Goal: Task Accomplishment & Management: Use online tool/utility

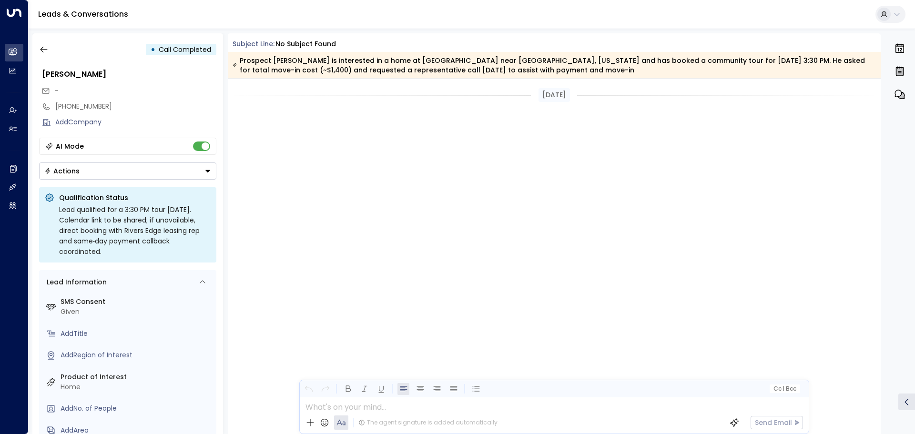
scroll to position [1053, 0]
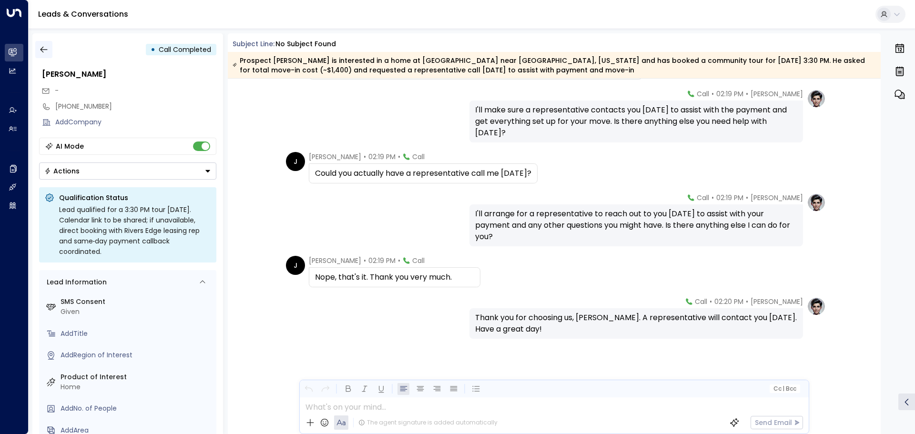
click at [45, 43] on button "button" at bounding box center [43, 49] width 17 height 17
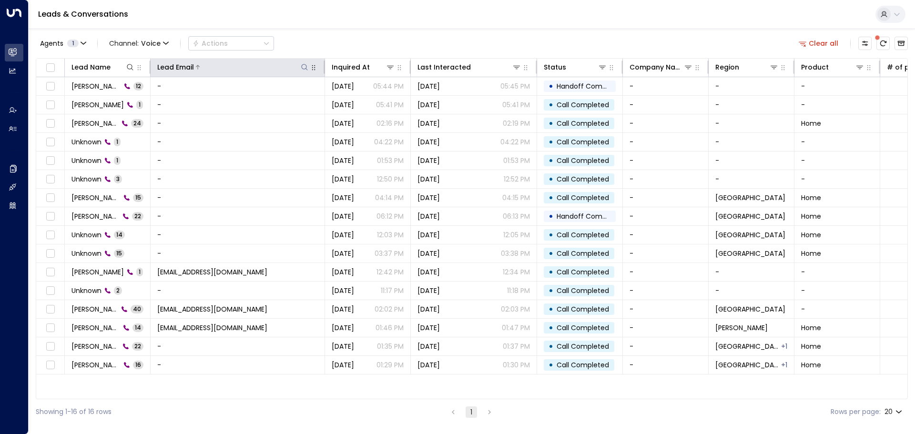
click at [304, 71] on icon at bounding box center [305, 67] width 8 height 8
click at [158, 49] on span "Channel: Voice" at bounding box center [138, 43] width 67 height 13
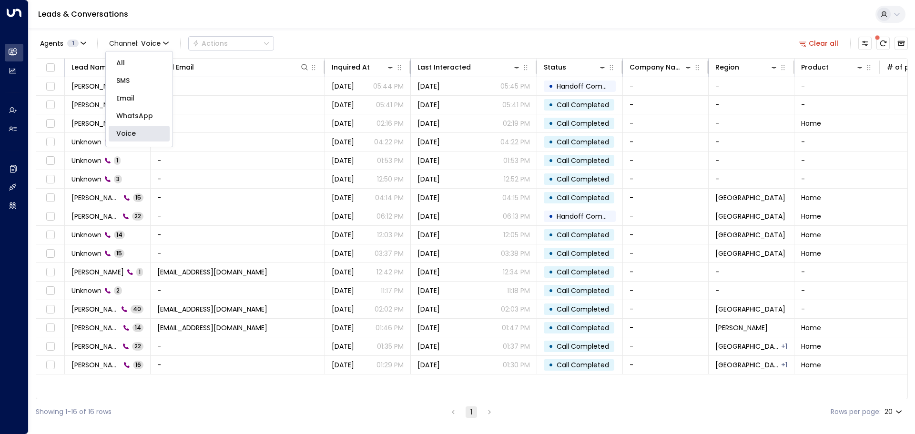
click at [150, 60] on p "All" at bounding box center [139, 63] width 46 height 10
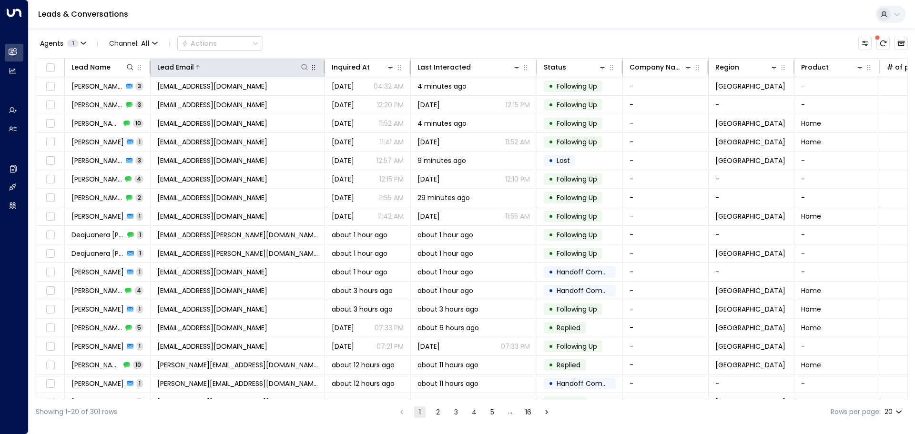
click at [305, 69] on icon at bounding box center [304, 67] width 6 height 6
type input "*********"
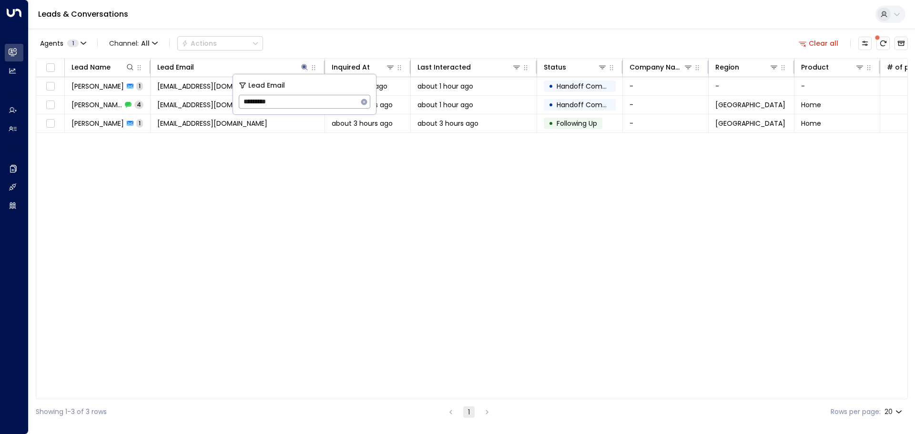
click at [348, 37] on div "Agents 1 Channel: All Actions Clear all" at bounding box center [472, 43] width 872 height 20
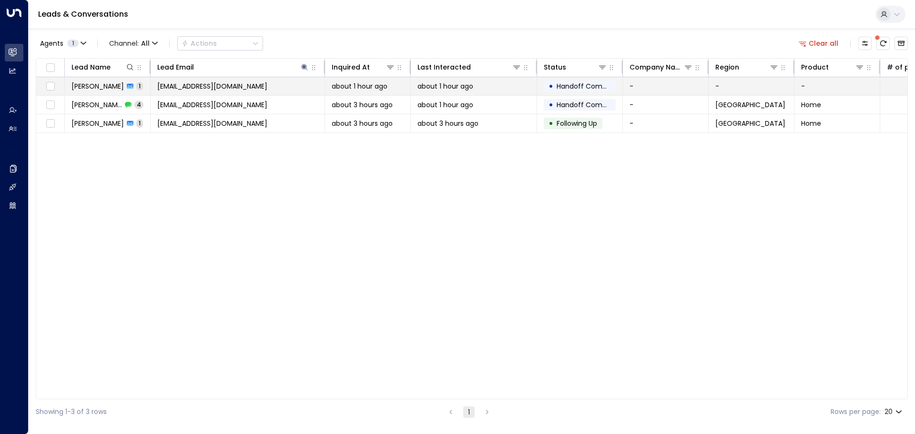
click at [183, 86] on span "[EMAIL_ADDRESS][DOMAIN_NAME]" at bounding box center [212, 86] width 110 height 10
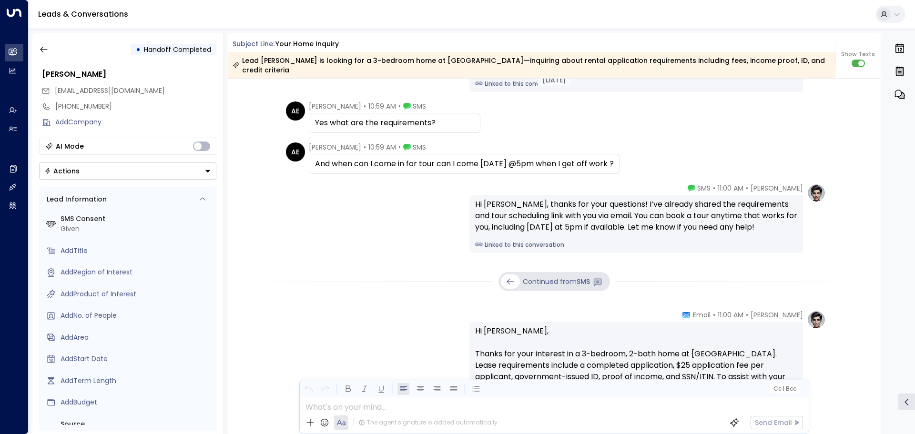
scroll to position [297, 0]
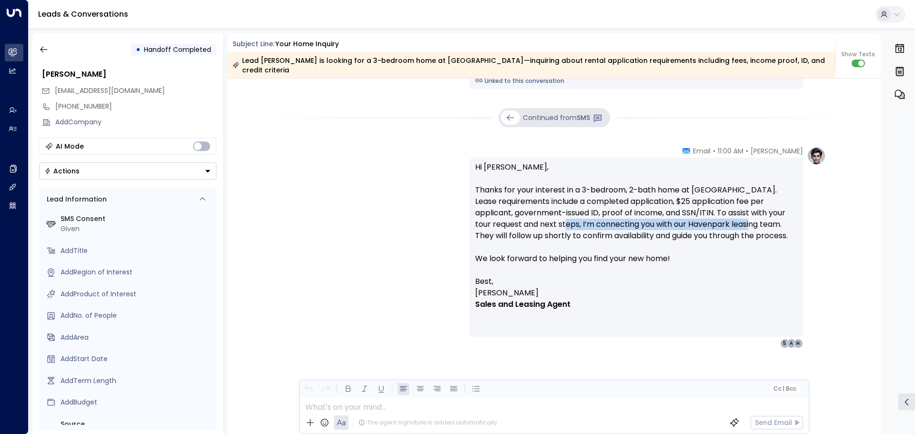
drag, startPoint x: 567, startPoint y: 216, endPoint x: 755, endPoint y: 213, distance: 188.8
click at [755, 213] on p "Hi [PERSON_NAME], Thanks for your interest in a 3-bedroom, 2-bath home at [GEOG…" at bounding box center [636, 219] width 322 height 114
click at [339, 165] on div "[PERSON_NAME] • 11:00 AM • Email Hi [PERSON_NAME], Thanks for your interest in …" at bounding box center [554, 247] width 543 height 202
click at [46, 48] on icon "button" at bounding box center [44, 50] width 10 height 10
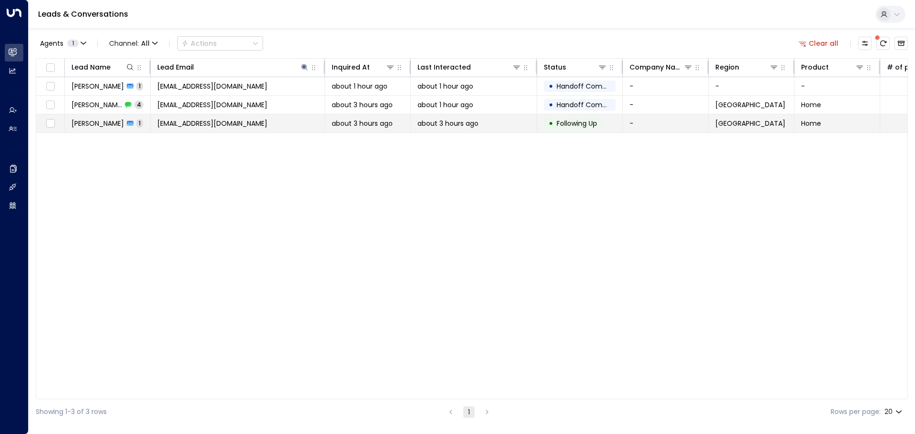
click at [216, 127] on span "[EMAIL_ADDRESS][DOMAIN_NAME]" at bounding box center [212, 124] width 110 height 10
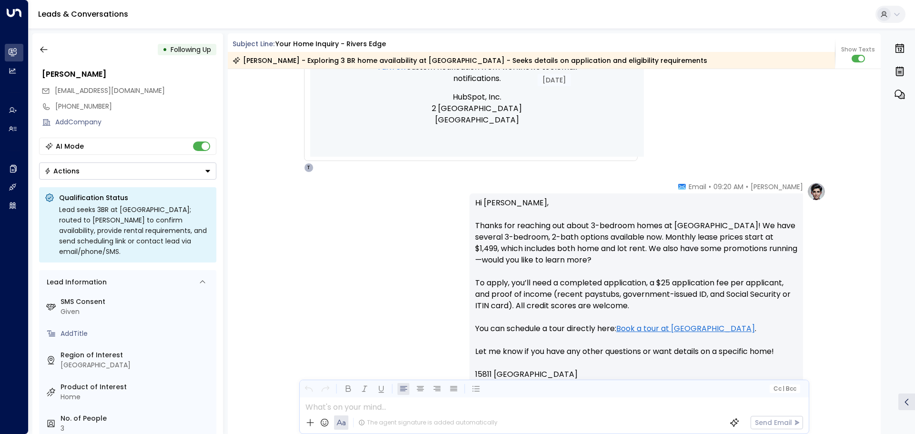
scroll to position [481, 0]
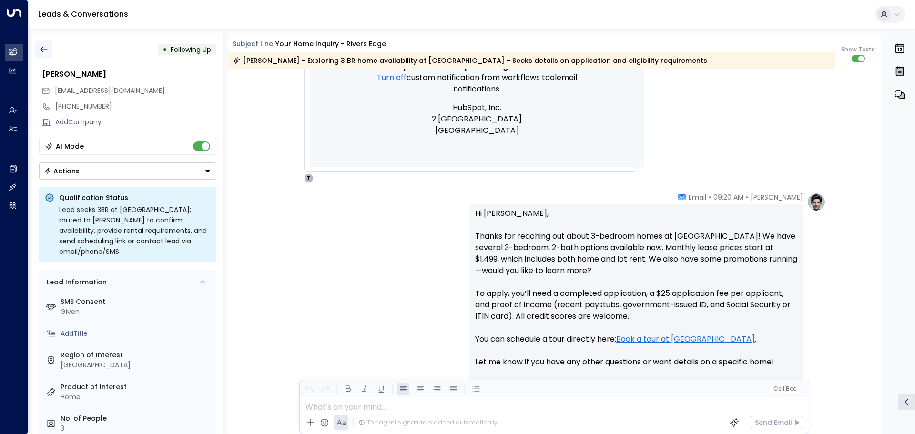
click at [39, 50] on icon "button" at bounding box center [44, 50] width 10 height 10
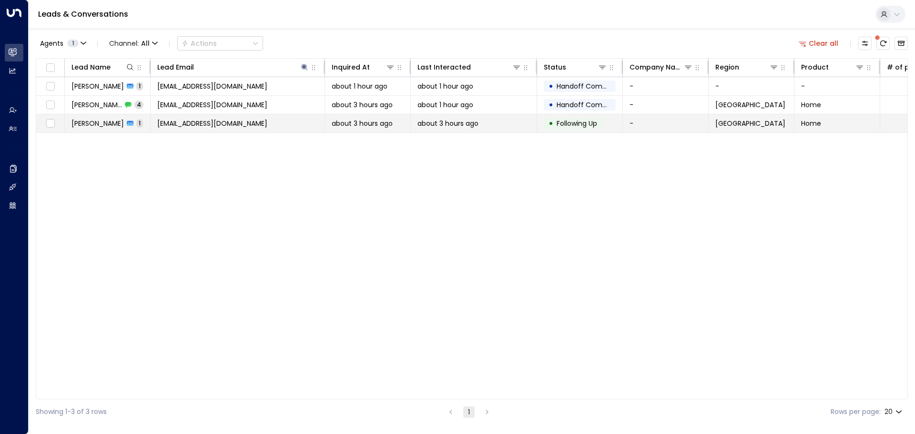
click at [210, 124] on span "[EMAIL_ADDRESS][DOMAIN_NAME]" at bounding box center [212, 124] width 110 height 10
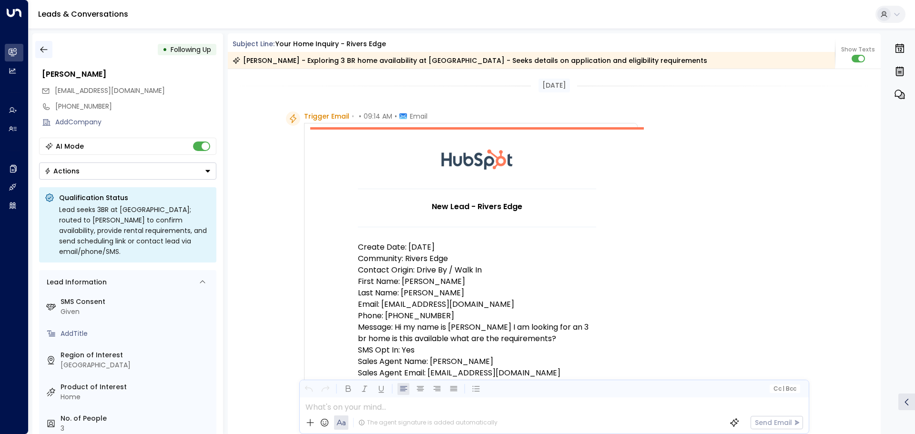
click at [48, 46] on icon "button" at bounding box center [44, 50] width 10 height 10
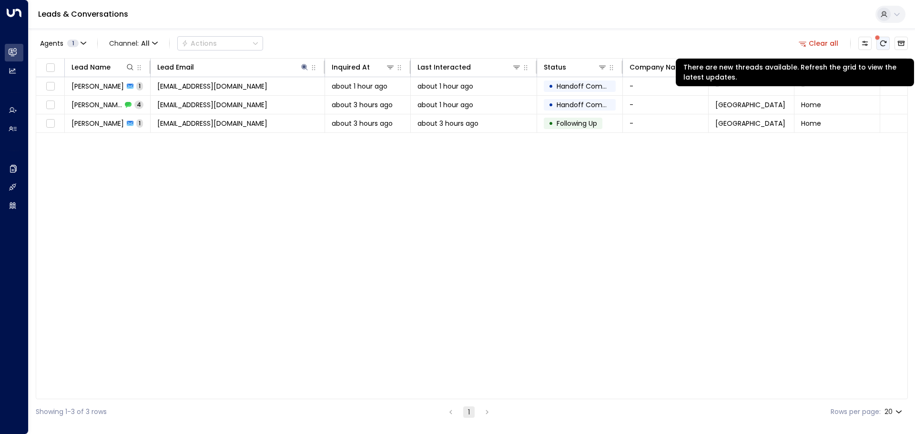
click at [883, 42] on icon "There are new threads available. Refresh the grid to view the latest updates." at bounding box center [883, 44] width 8 height 8
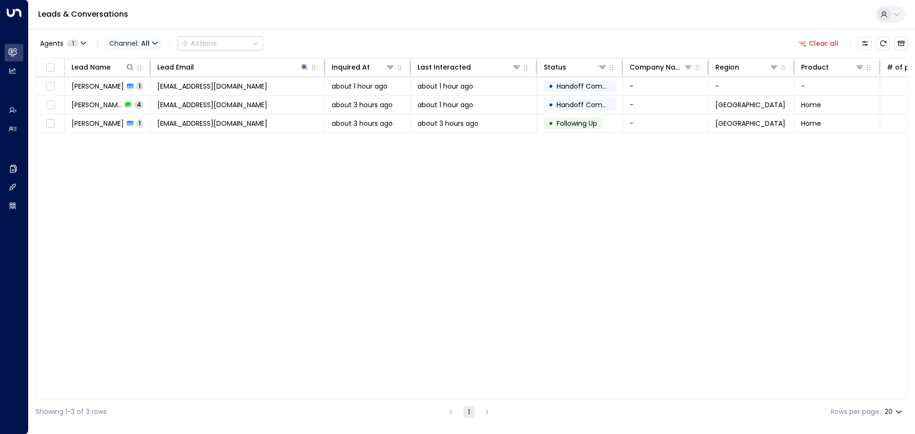
click at [132, 42] on span "Channel: All" at bounding box center [133, 43] width 56 height 13
click at [120, 58] on span "All" at bounding box center [116, 58] width 7 height 6
click at [84, 43] on icon "button" at bounding box center [84, 44] width 6 height 6
click at [131, 14] on div at bounding box center [457, 217] width 915 height 434
click at [301, 71] on icon at bounding box center [305, 67] width 8 height 8
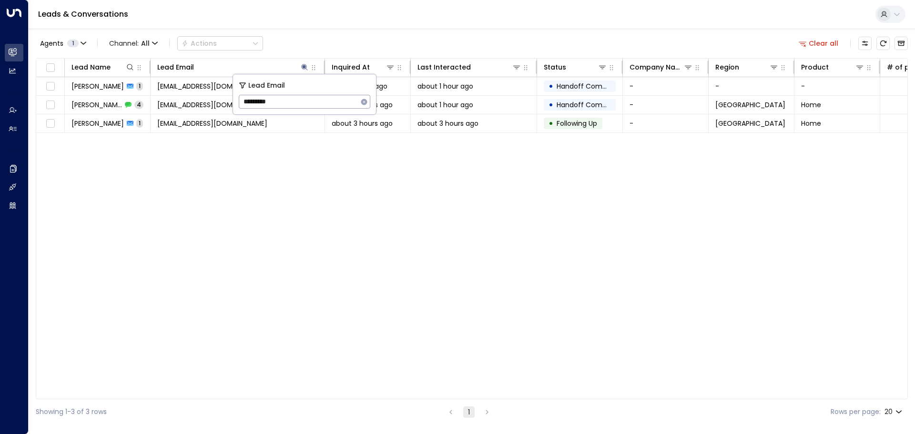
click at [365, 99] on icon "button" at bounding box center [364, 102] width 8 height 8
click at [307, 152] on div "Lead Name Lead Email Inquired At Last Interacted Status Company Name Region Pro…" at bounding box center [472, 228] width 872 height 341
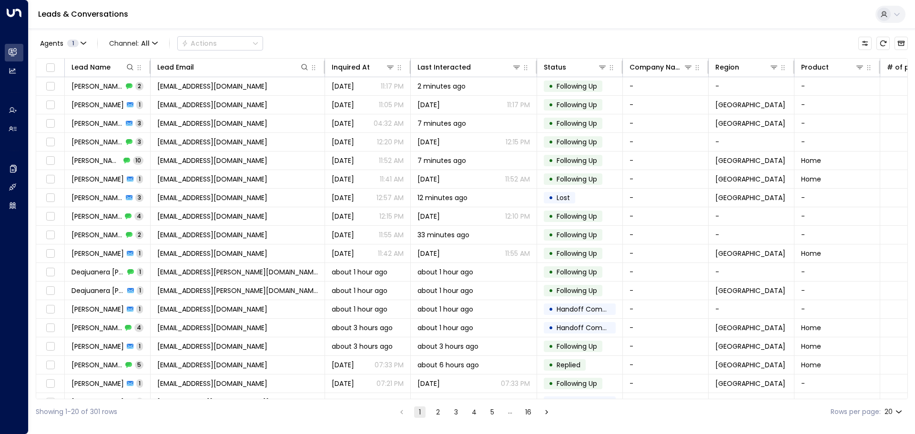
click at [289, 36] on div "Agents 1 Channel: All Actions" at bounding box center [472, 43] width 872 height 20
click at [340, 32] on div "Agents 1 Channel: All Actions Lead Name Lead Email Inquired At Last Interacted …" at bounding box center [472, 227] width 872 height 396
click at [275, 39] on div "Agents 1 Channel: All Actions" at bounding box center [472, 43] width 872 height 20
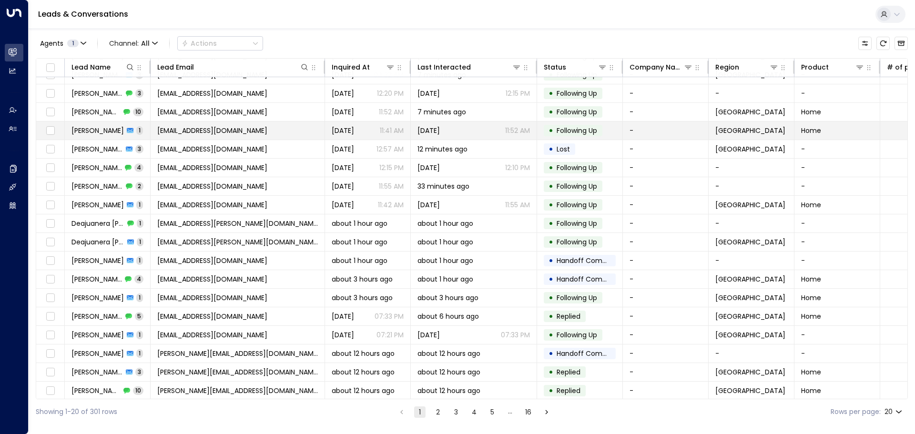
scroll to position [53, 0]
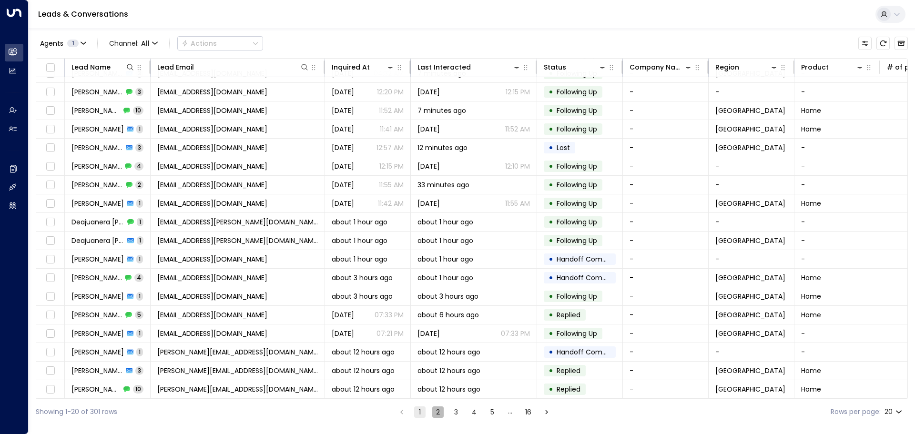
drag, startPoint x: 436, startPoint y: 414, endPoint x: 412, endPoint y: 417, distance: 24.1
click at [436, 414] on button "2" at bounding box center [437, 412] width 11 height 11
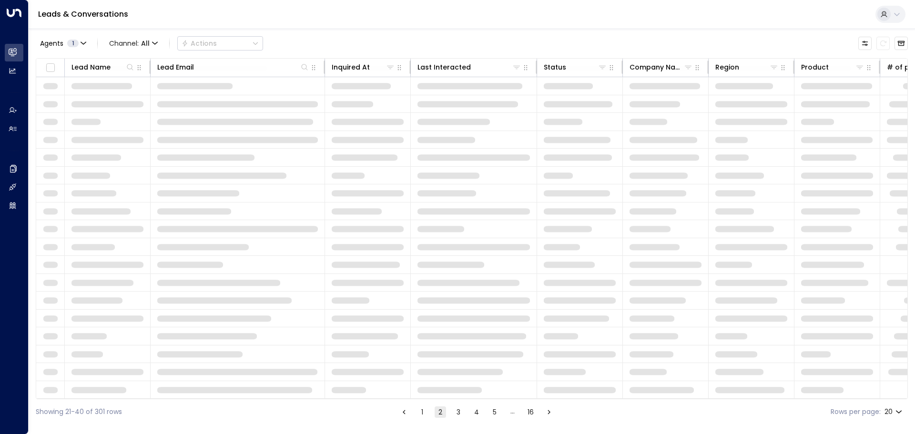
scroll to position [53, 0]
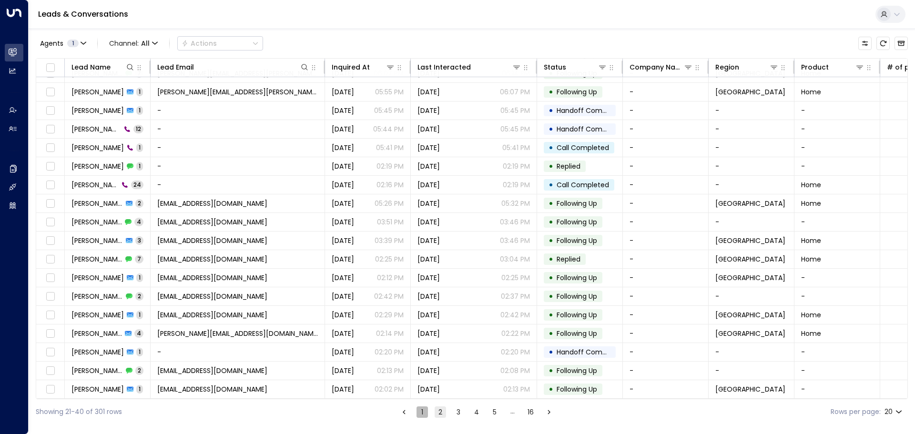
click at [420, 414] on button "1" at bounding box center [422, 412] width 11 height 11
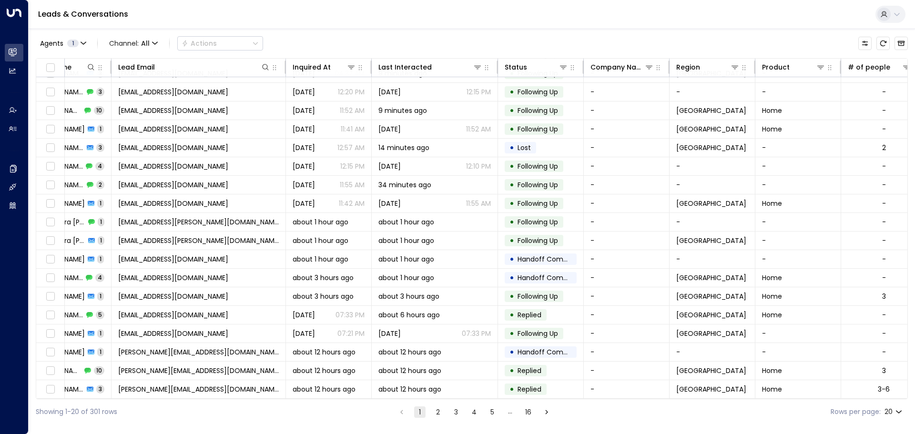
scroll to position [53, 0]
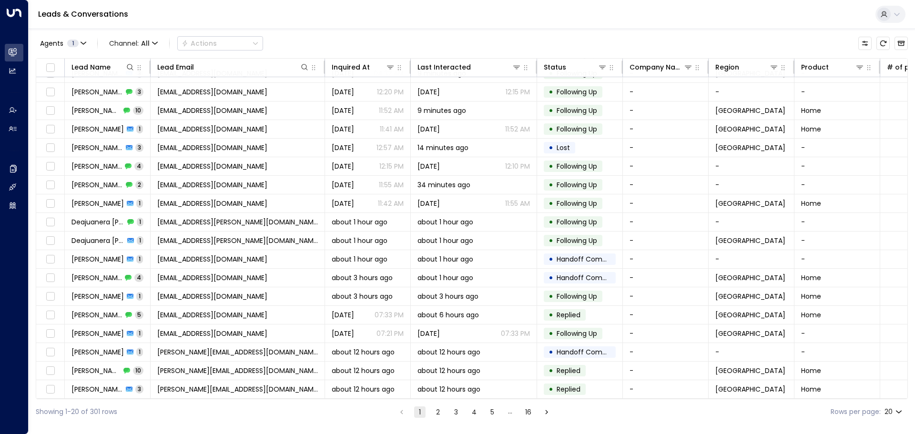
click at [386, 34] on div "Agents 1 Channel: All Actions" at bounding box center [472, 43] width 872 height 20
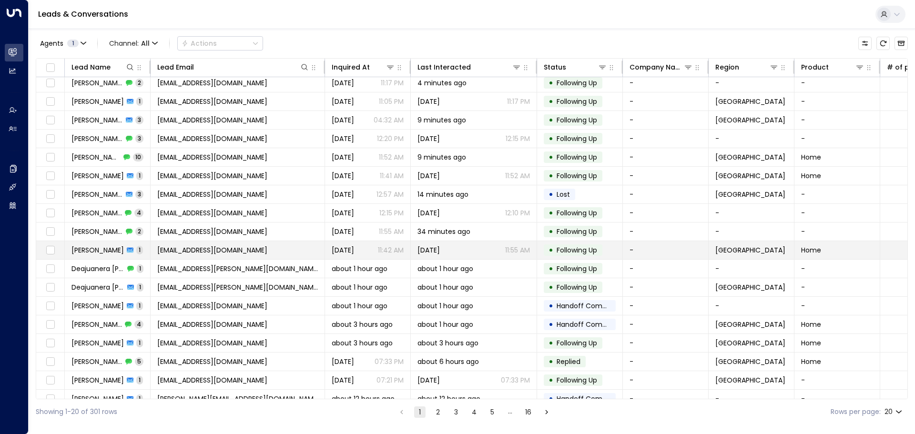
scroll to position [0, 0]
